Goal: Task Accomplishment & Management: Manage account settings

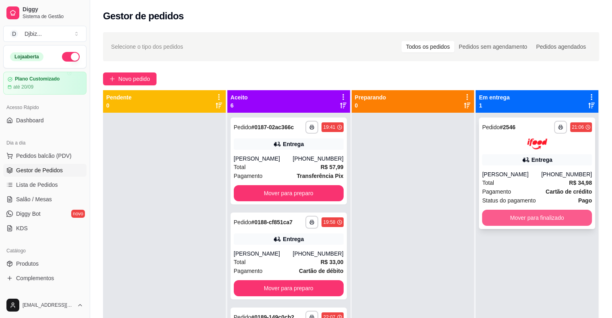
click at [512, 214] on button "Mover para finalizado" at bounding box center [537, 218] width 110 height 16
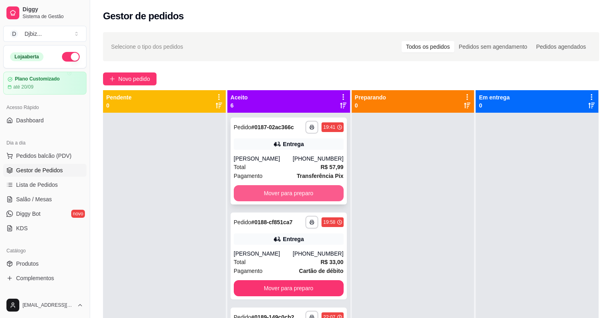
click at [309, 194] on button "Mover para preparo" at bounding box center [289, 193] width 110 height 16
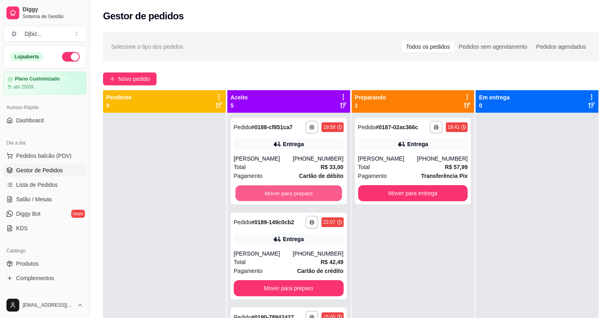
click at [308, 191] on button "Mover para preparo" at bounding box center [289, 194] width 107 height 16
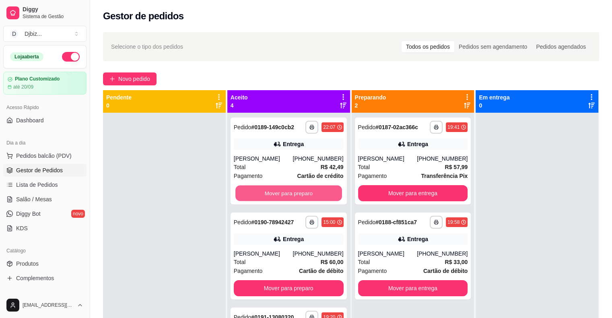
click at [308, 191] on button "Mover para preparo" at bounding box center [289, 194] width 107 height 16
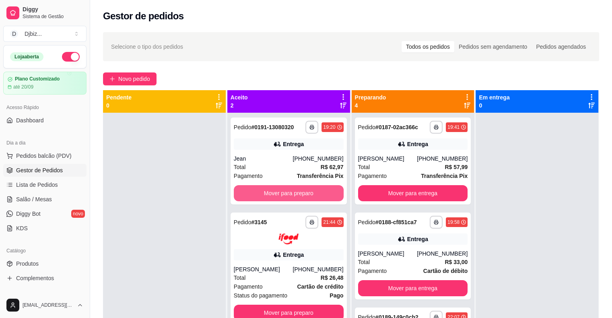
click at [308, 191] on button "Mover para preparo" at bounding box center [289, 193] width 110 height 16
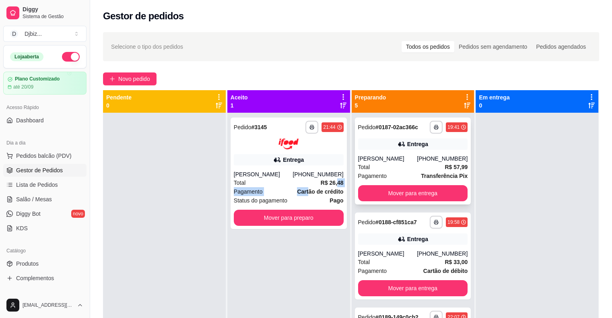
drag, startPoint x: 308, startPoint y: 191, endPoint x: 374, endPoint y: 199, distance: 66.5
click at [346, 186] on div "**********" at bounding box center [288, 272] width 123 height 318
click at [375, 199] on button "Mover para entrega" at bounding box center [413, 193] width 110 height 16
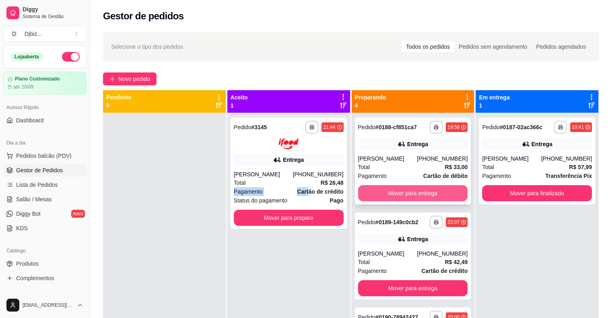
click at [390, 196] on button "Mover para entrega" at bounding box center [413, 193] width 110 height 16
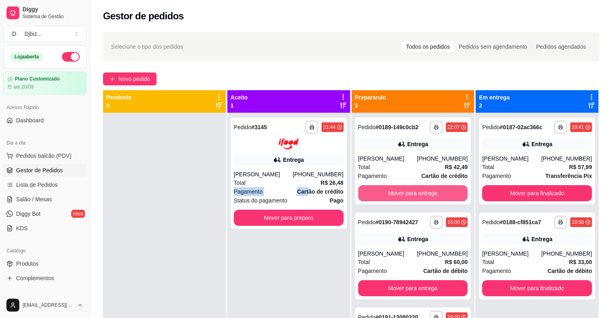
click at [390, 196] on button "Mover para entrega" at bounding box center [413, 193] width 110 height 16
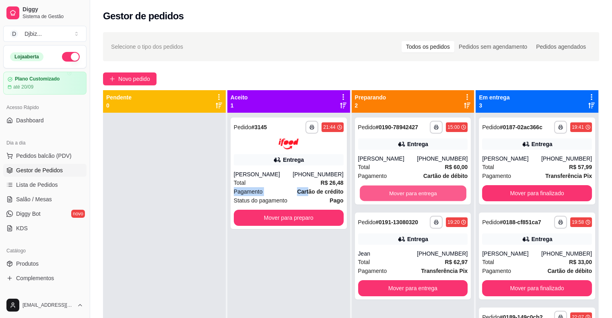
click at [390, 196] on button "Mover para entrega" at bounding box center [413, 194] width 107 height 16
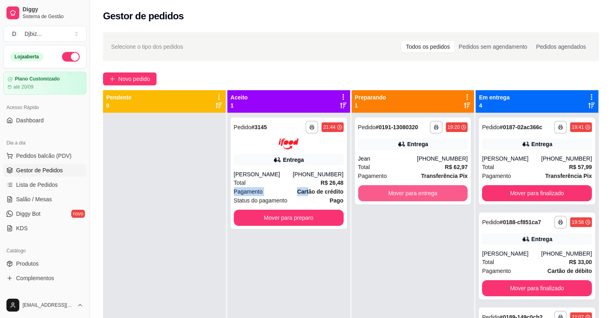
click at [390, 196] on button "Mover para entrega" at bounding box center [413, 193] width 110 height 16
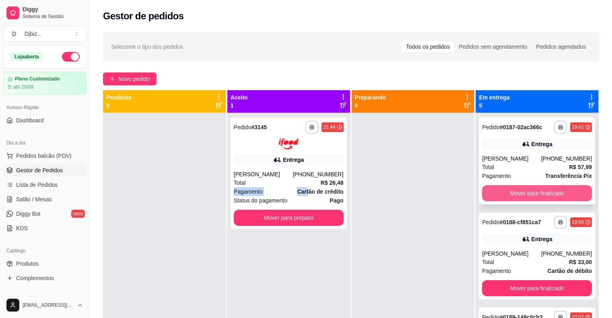
click at [488, 199] on button "Mover para finalizado" at bounding box center [537, 193] width 110 height 16
click at [492, 193] on button "Mover para finalizado" at bounding box center [537, 193] width 110 height 16
click at [492, 193] on button "Mover para finalizado" at bounding box center [537, 194] width 107 height 16
click at [492, 193] on button "Mover para finalizado" at bounding box center [537, 193] width 110 height 16
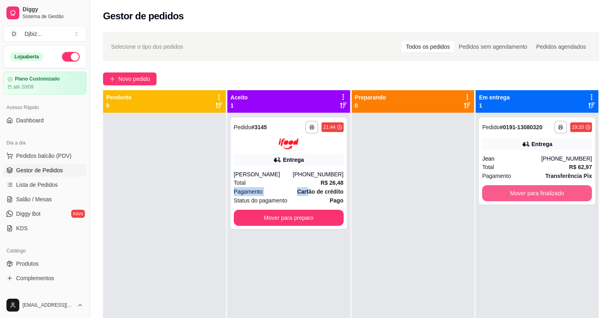
click at [492, 193] on button "Mover para finalizado" at bounding box center [537, 193] width 110 height 16
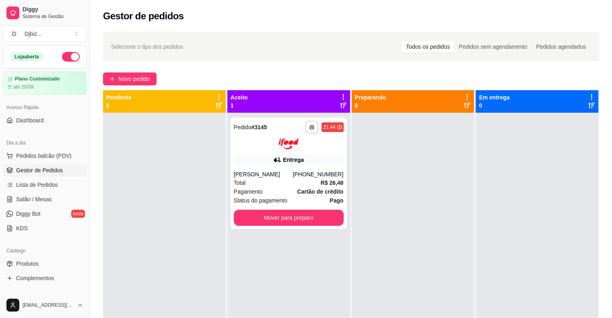
click at [396, 170] on div at bounding box center [413, 272] width 123 height 318
